Goal: Task Accomplishment & Management: Use online tool/utility

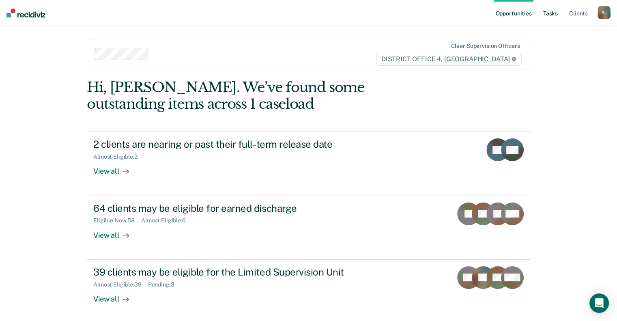
click at [543, 10] on link "Tasks" at bounding box center [550, 13] width 18 height 26
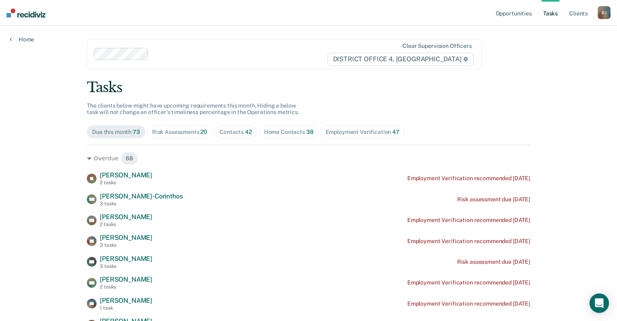
click at [219, 133] on div "Contacts 42" at bounding box center [235, 132] width 32 height 7
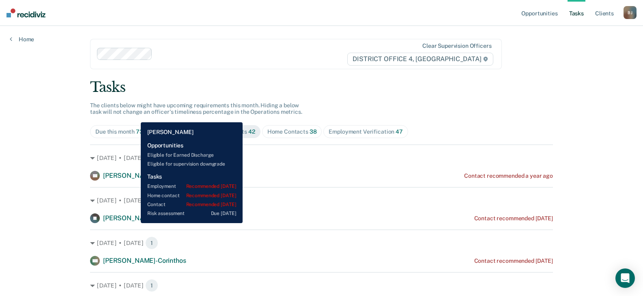
drag, startPoint x: 135, startPoint y: 223, endPoint x: 142, endPoint y: 219, distance: 8.6
click at [135, 223] on div "[PERSON_NAME] [PERSON_NAME]" at bounding box center [122, 219] width 65 height 10
